Goal: Check status: Check status

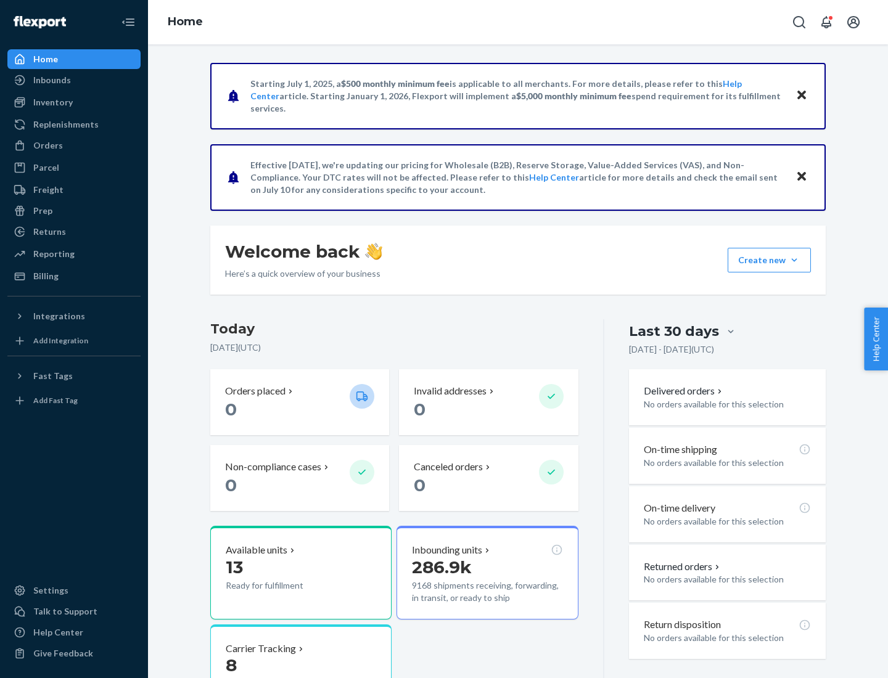
click at [794, 260] on button "Create new Create new inbound Create new order Create new product" at bounding box center [769, 260] width 83 height 25
click at [42, 211] on div "Prep" at bounding box center [42, 211] width 19 height 12
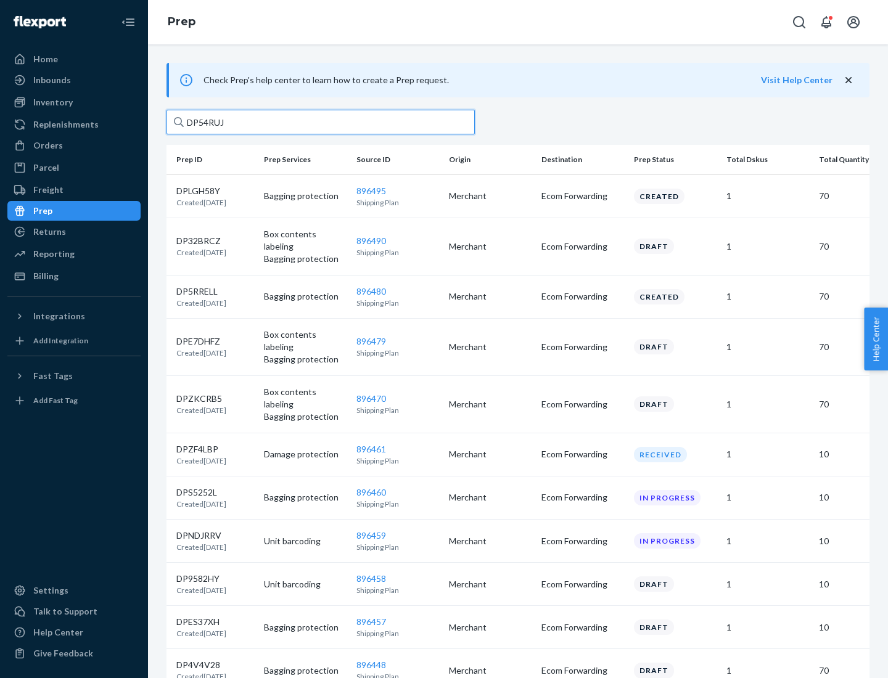
type input "DP54RUJL"
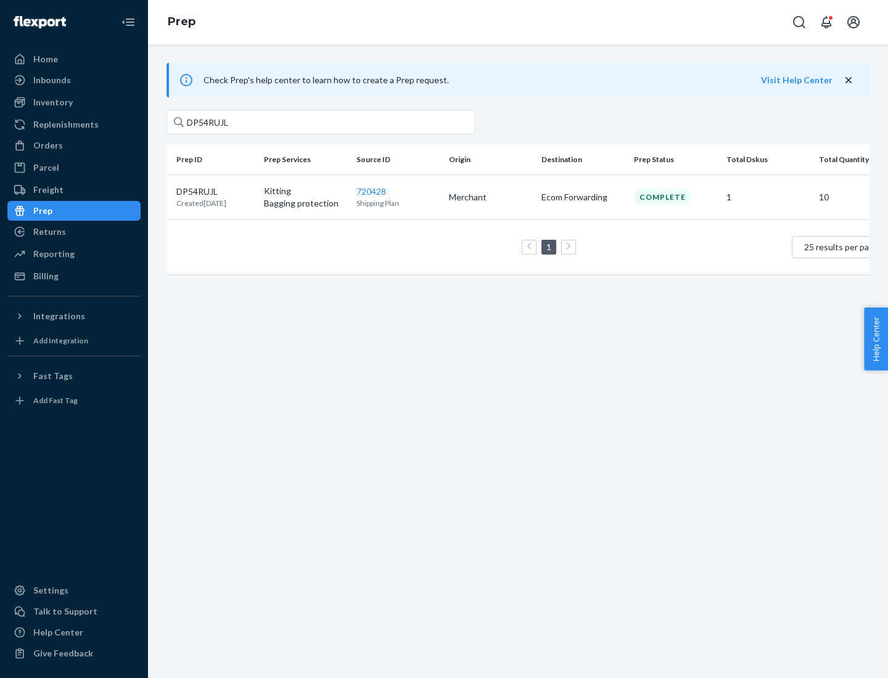
click at [215, 191] on p "DP54RUJL" at bounding box center [201, 192] width 50 height 12
